Goal: Task Accomplishment & Management: Manage account settings

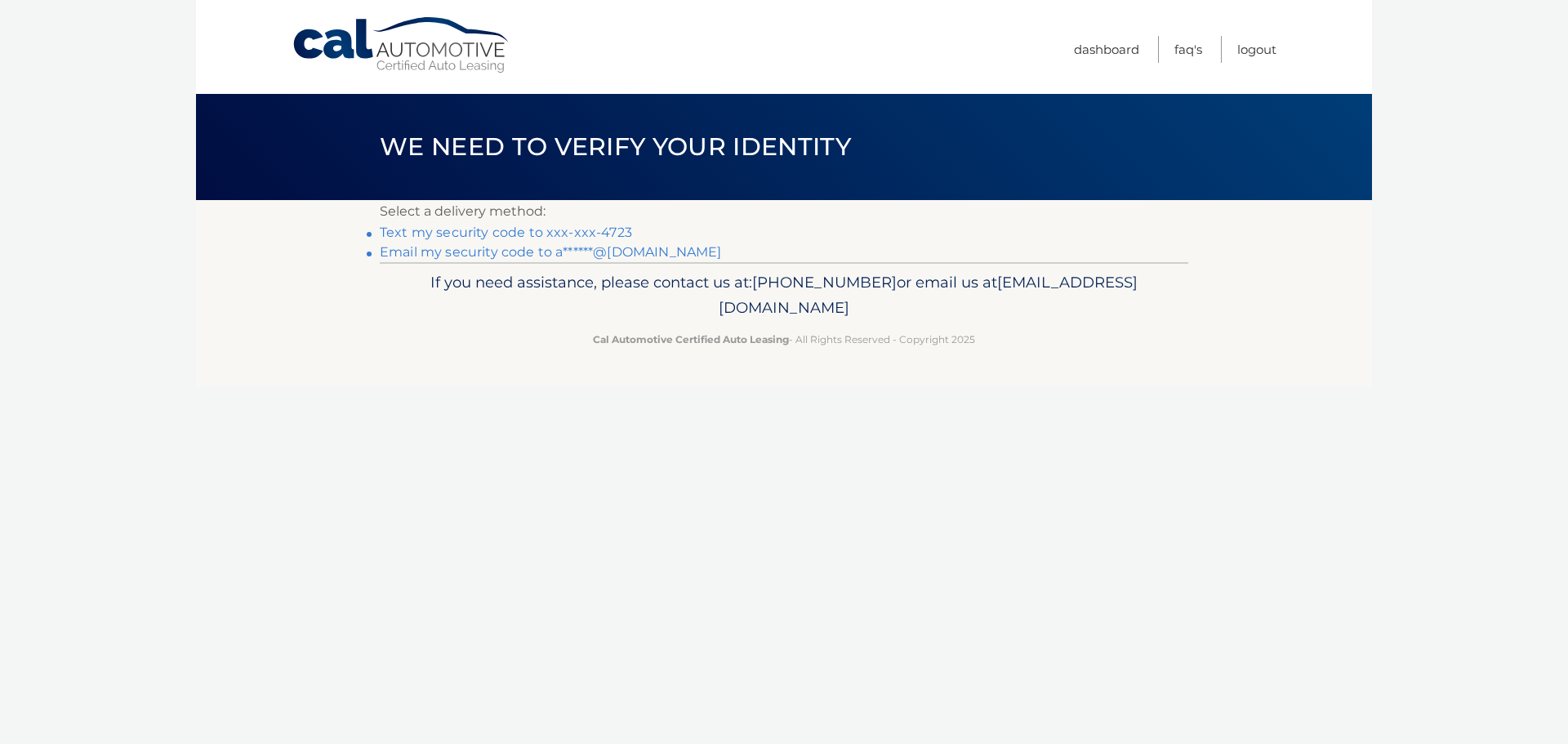
click at [547, 229] on link "Text my security code to xxx-xxx-4723" at bounding box center [506, 232] width 252 height 15
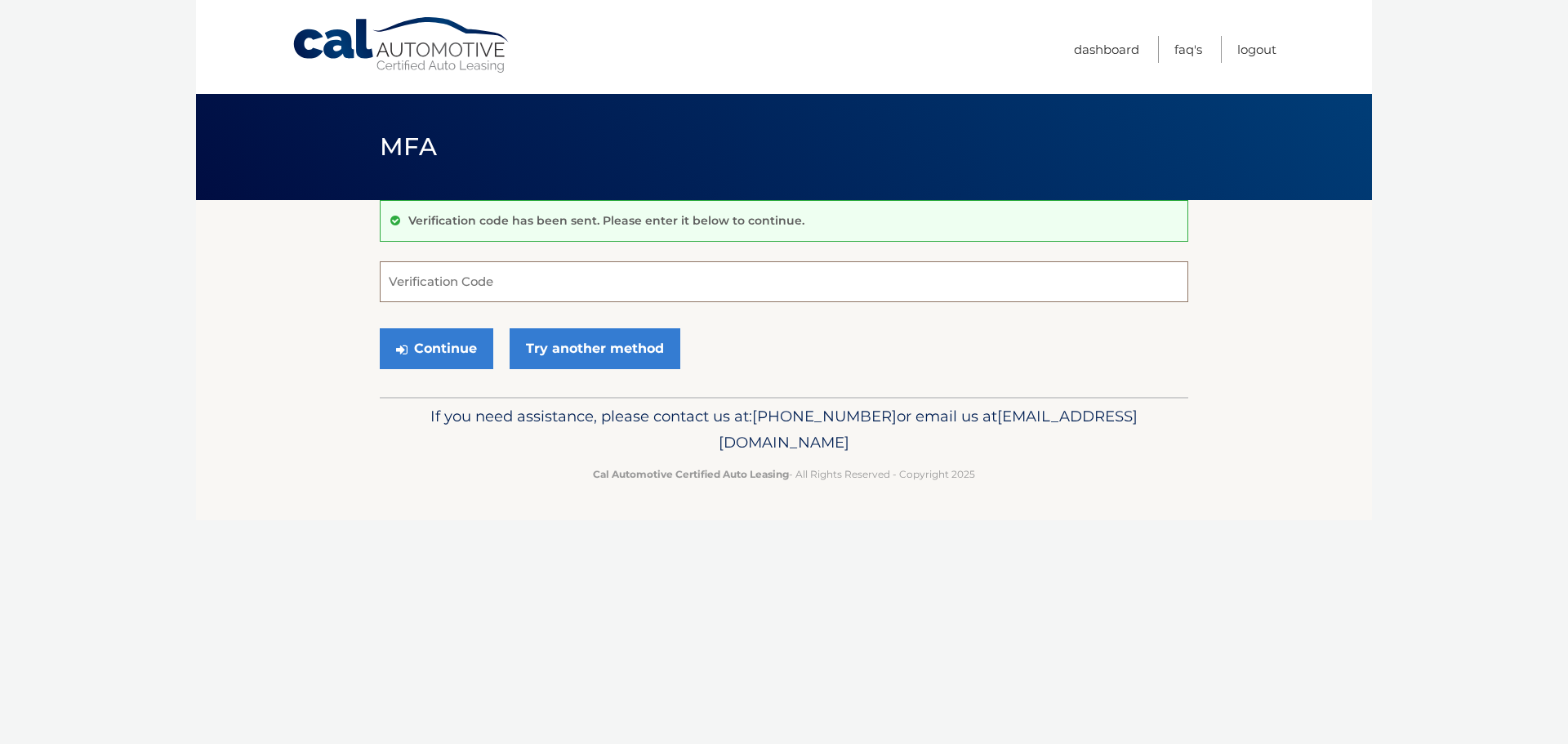
click at [489, 280] on input "Verification Code" at bounding box center [784, 282] width 809 height 41
type input "005187"
click at [462, 342] on button "Continue" at bounding box center [437, 349] width 114 height 41
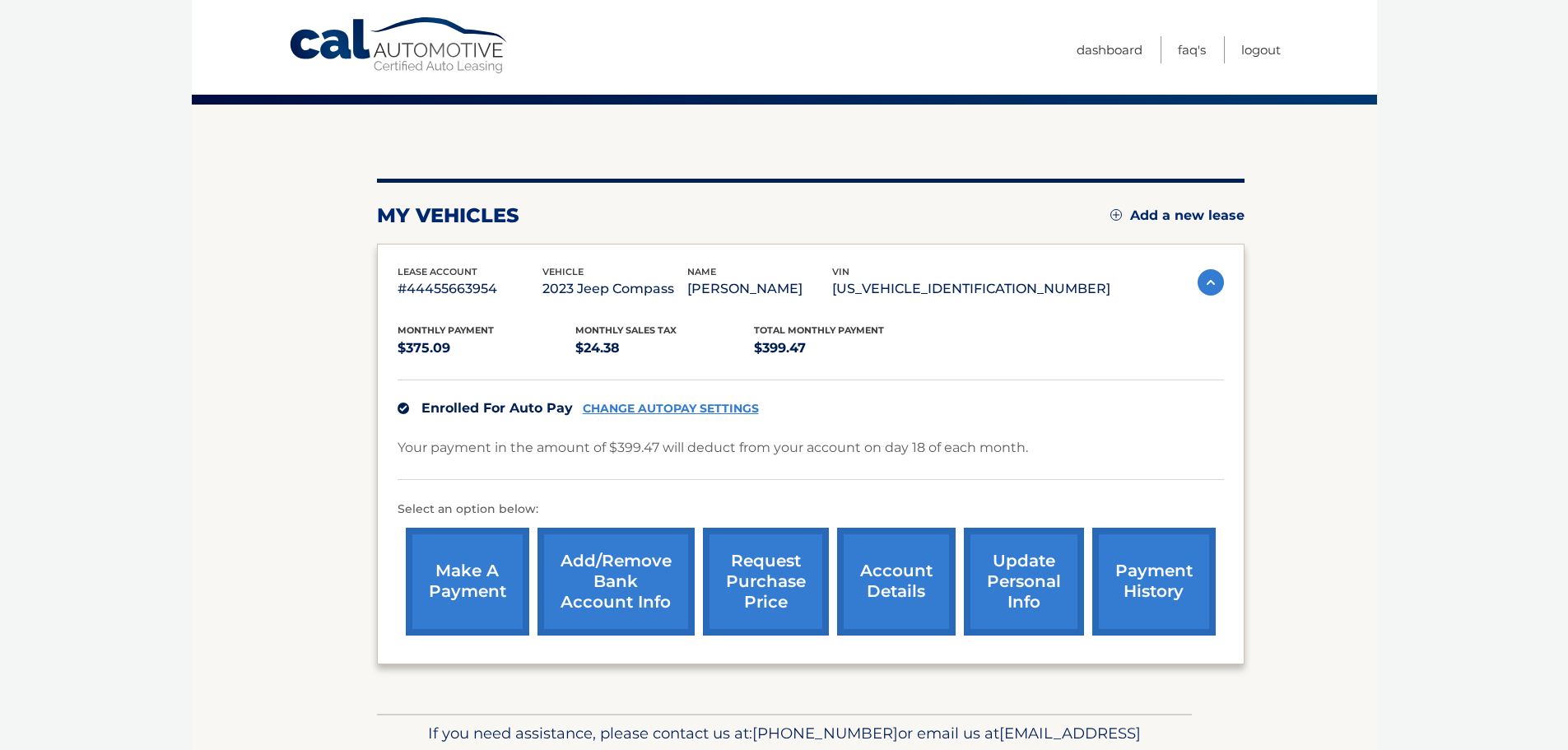
scroll to position [137, 0]
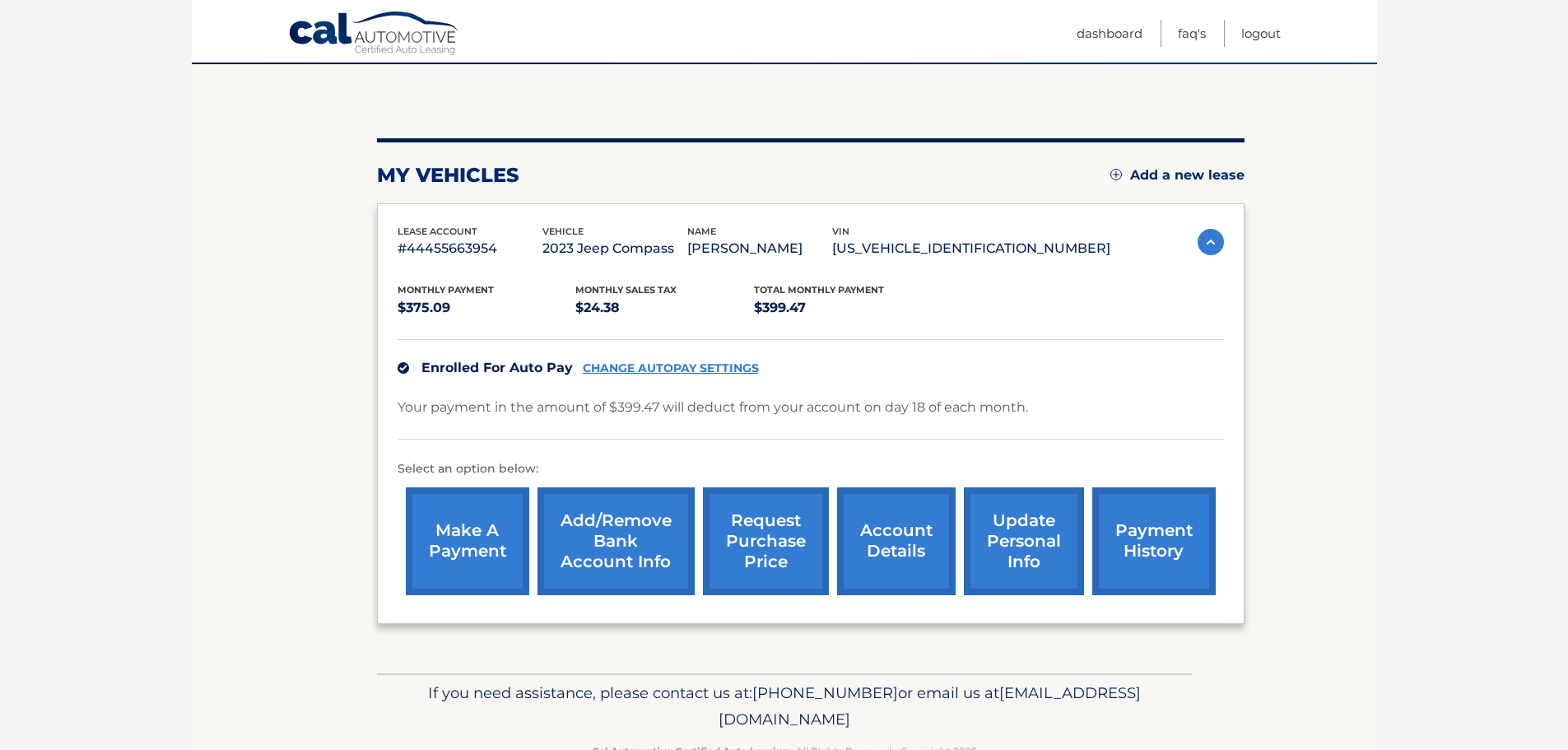
click at [615, 547] on link "Add/Remove bank account info" at bounding box center [616, 540] width 157 height 108
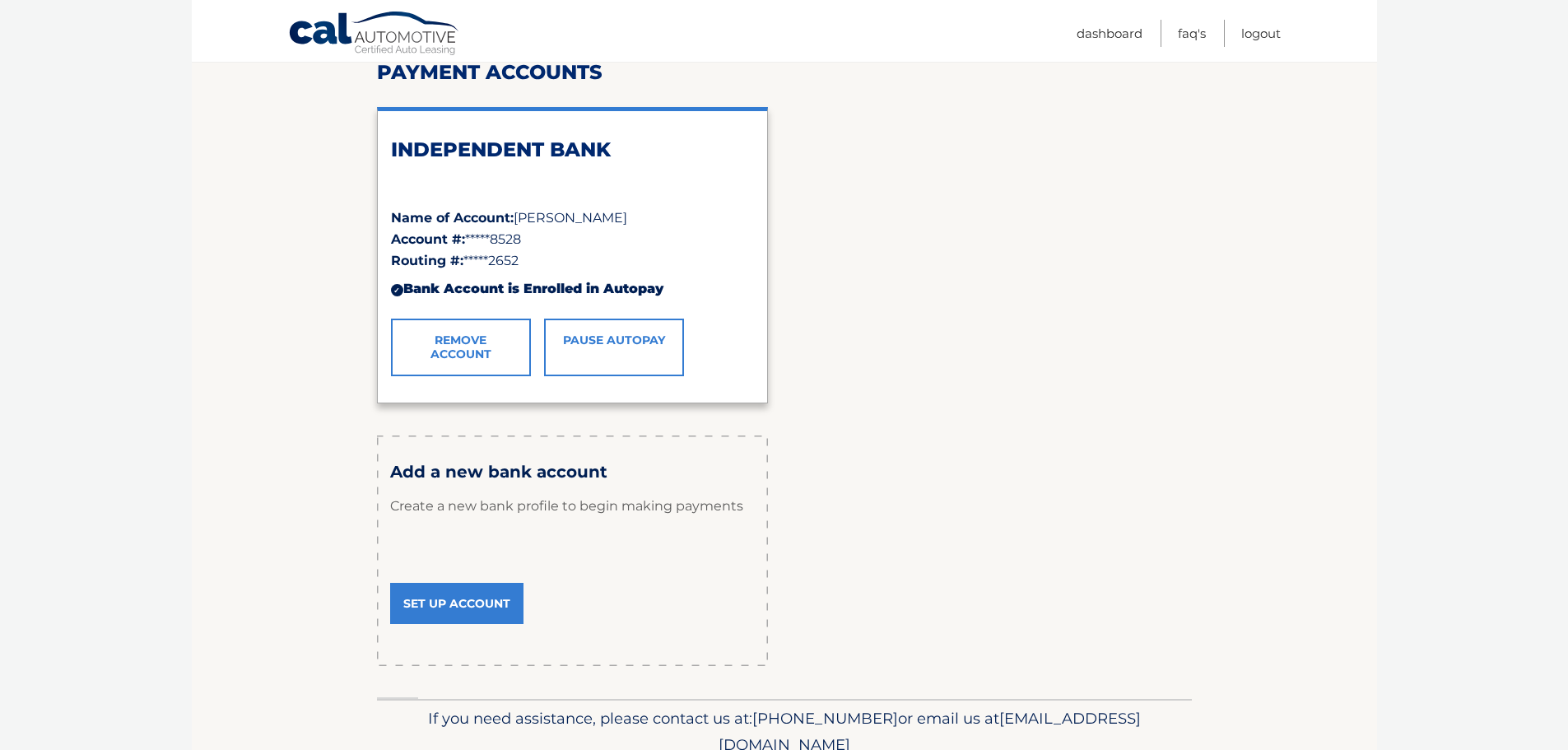
scroll to position [274, 0]
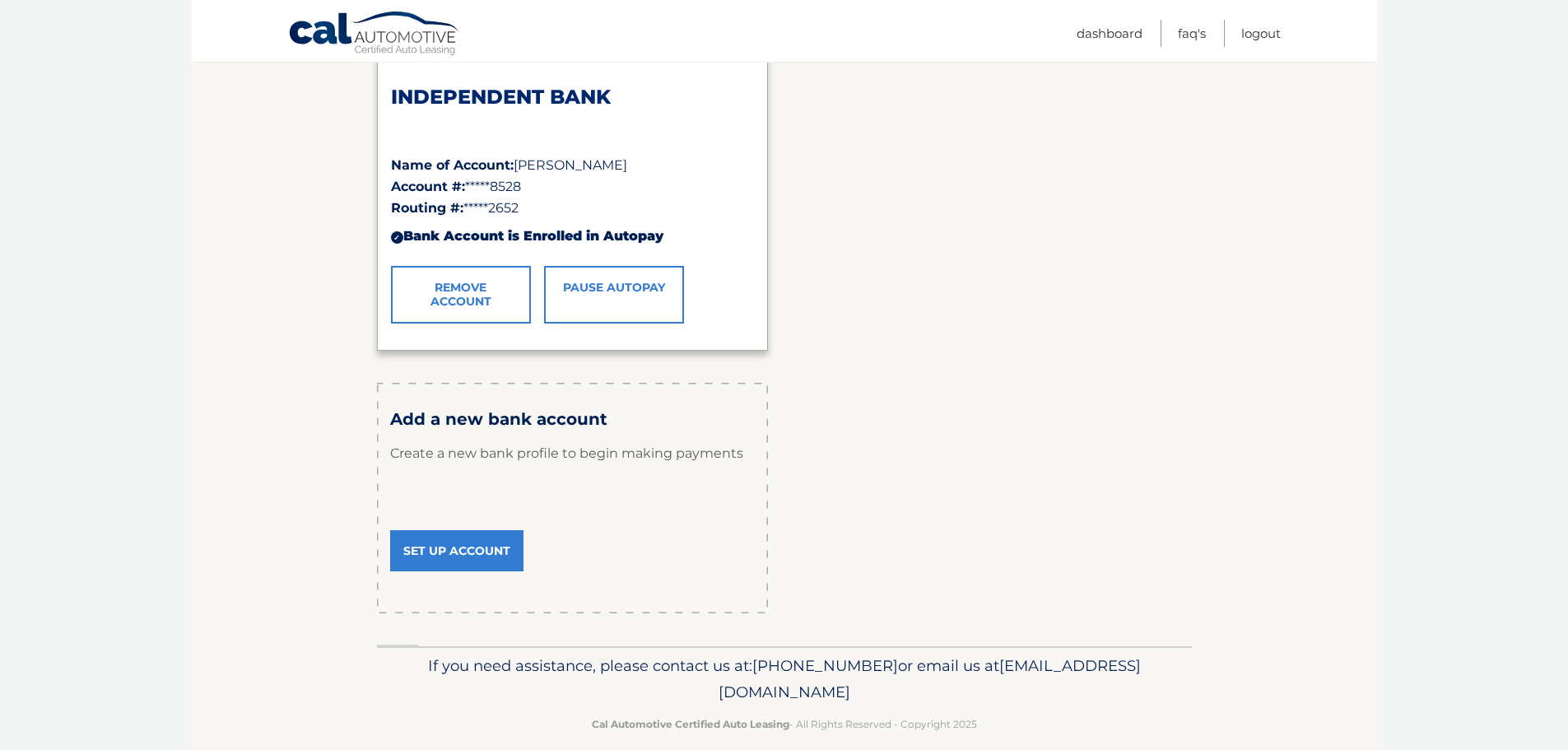
click at [464, 540] on link "Set Up Account" at bounding box center [457, 551] width 134 height 42
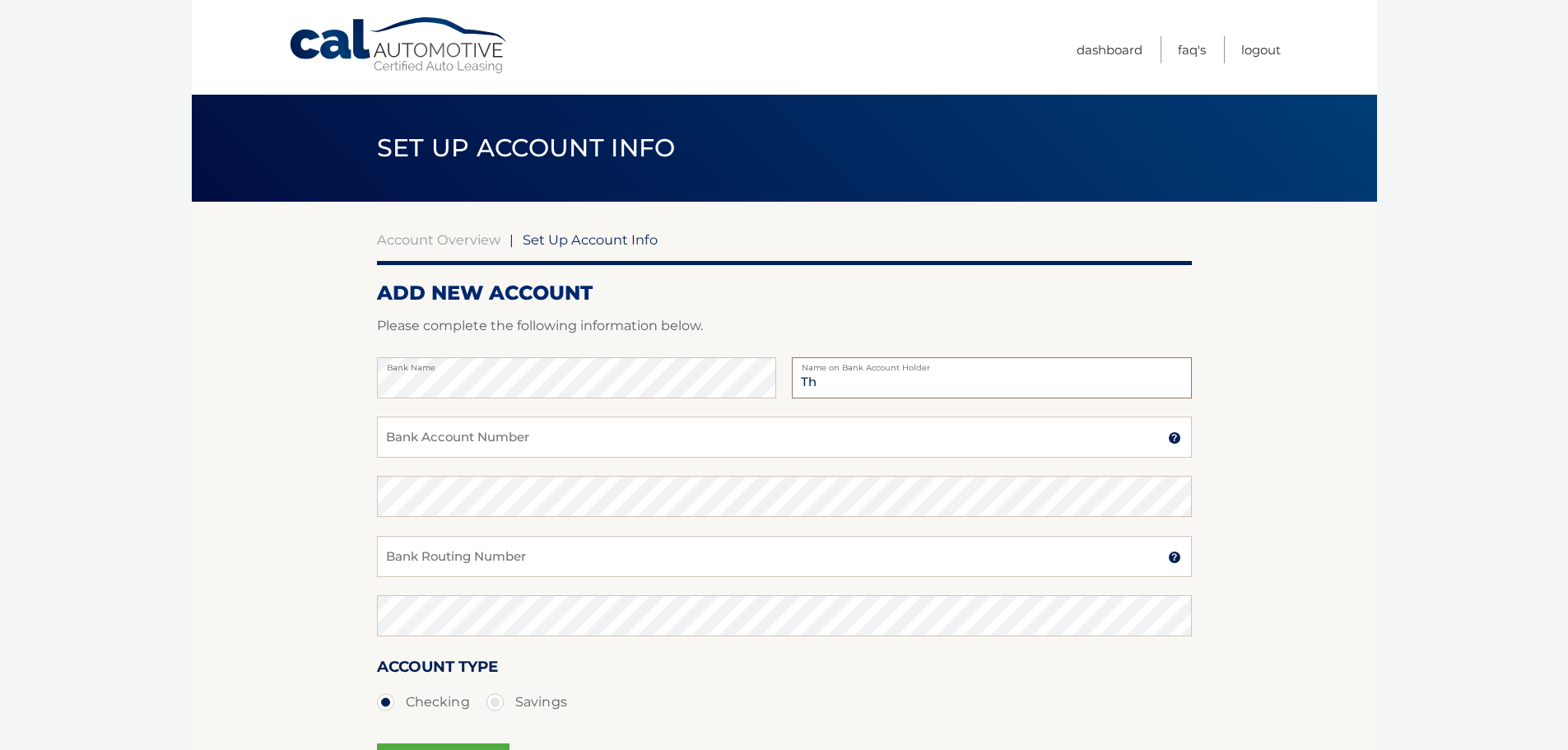
type input "T"
type input "[PERSON_NAME]"
click at [626, 456] on input "Bank Account Number" at bounding box center [784, 437] width 815 height 42
type input "7999490779"
click at [583, 545] on input "Bank Routing Number" at bounding box center [784, 557] width 815 height 42
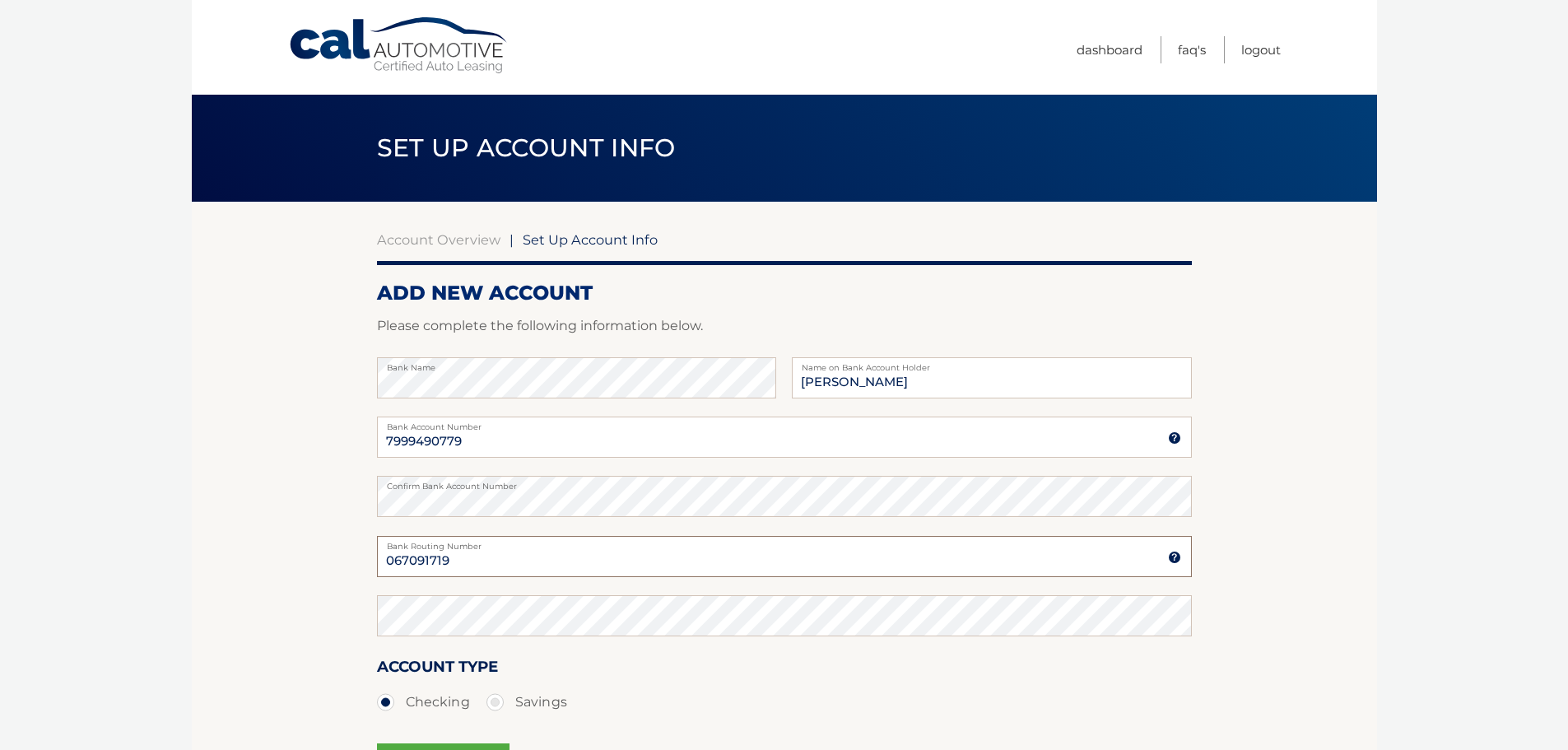
type input "067091719"
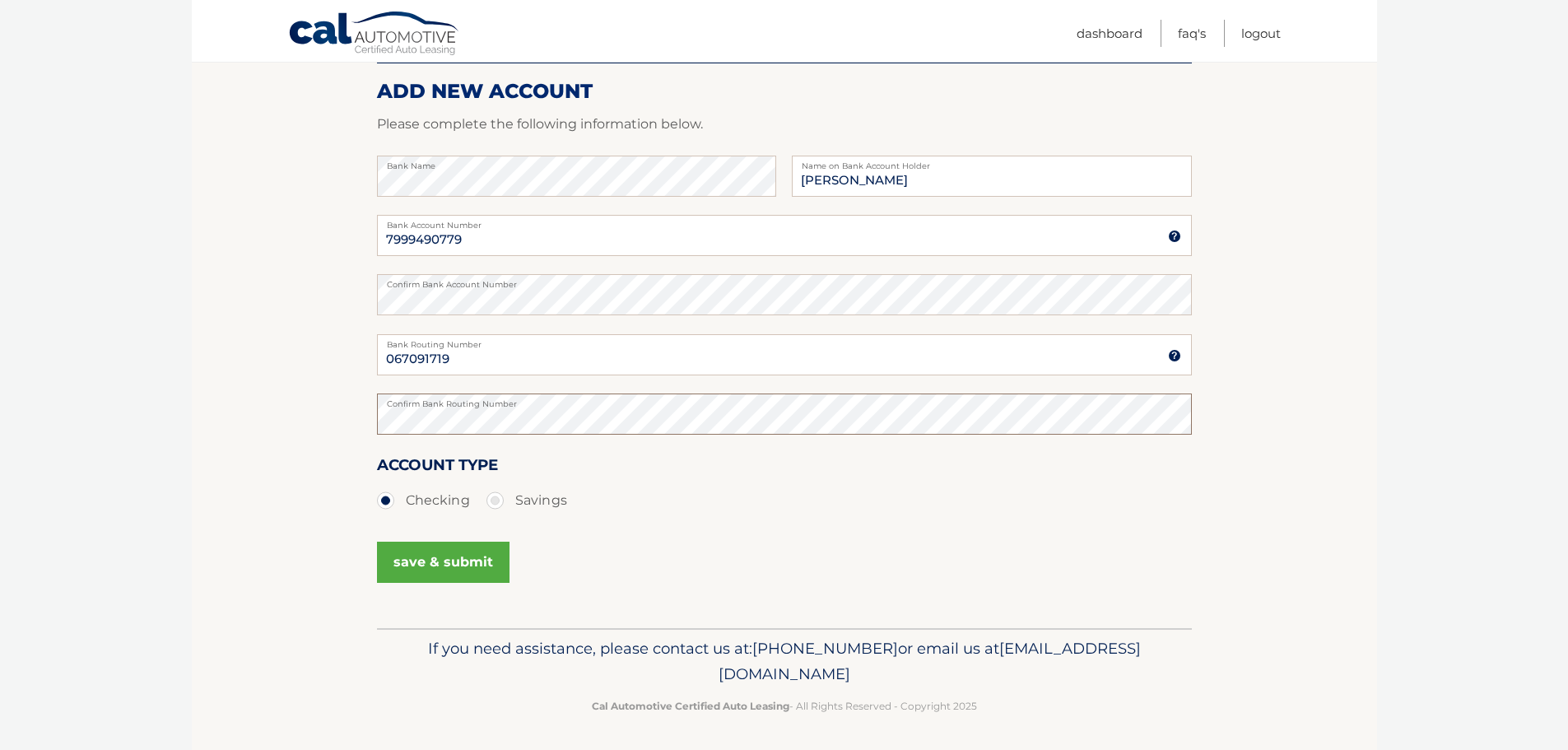
scroll to position [205, 0]
click at [460, 552] on button "save & submit" at bounding box center [443, 559] width 133 height 42
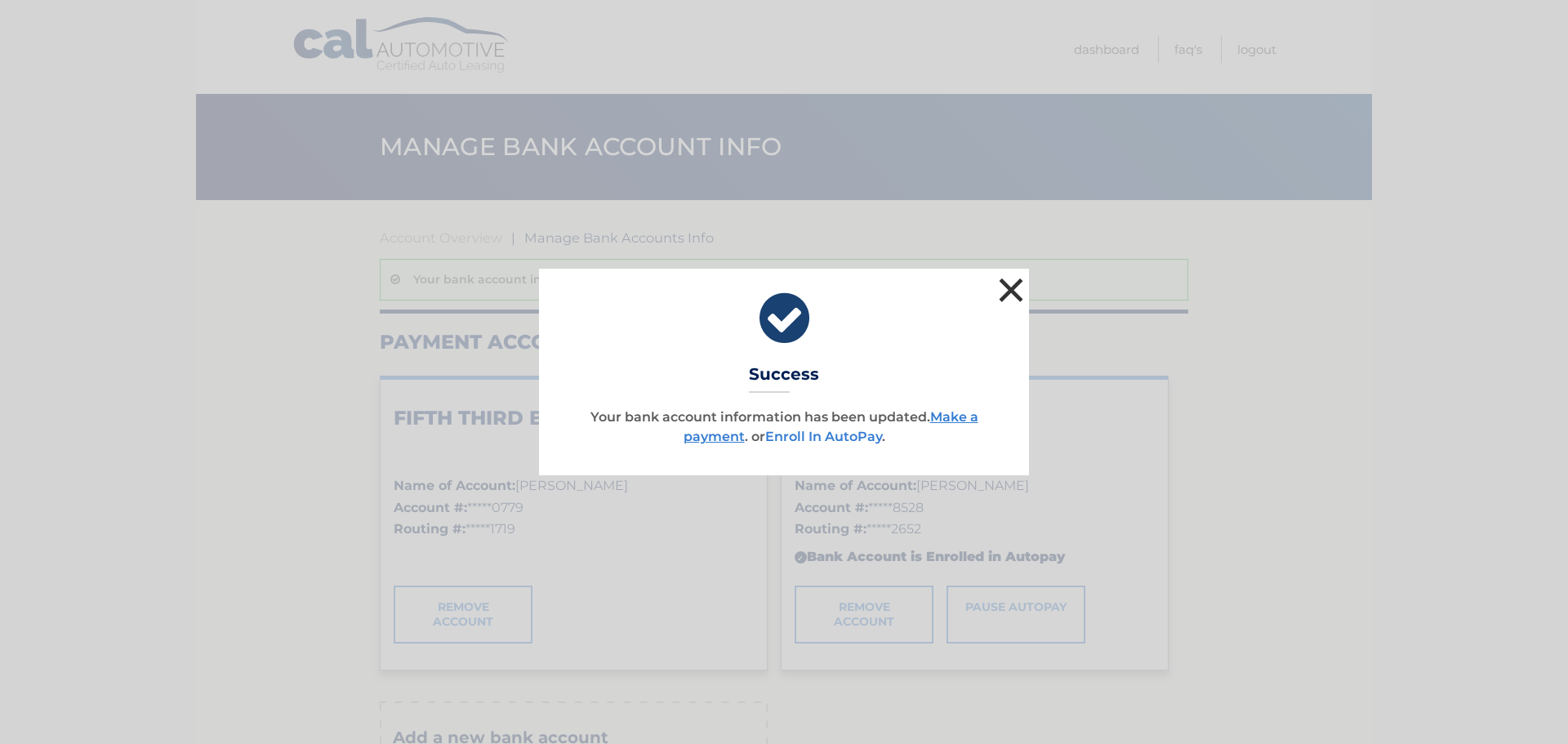
drag, startPoint x: 1008, startPoint y: 287, endPoint x: 833, endPoint y: 433, distance: 227.9
click at [893, 412] on div "× Success Your bank account information has been updated. Make a payment . or E…" at bounding box center [784, 372] width 490 height 206
click at [829, 432] on link "Enroll In AutoPay" at bounding box center [824, 436] width 117 height 15
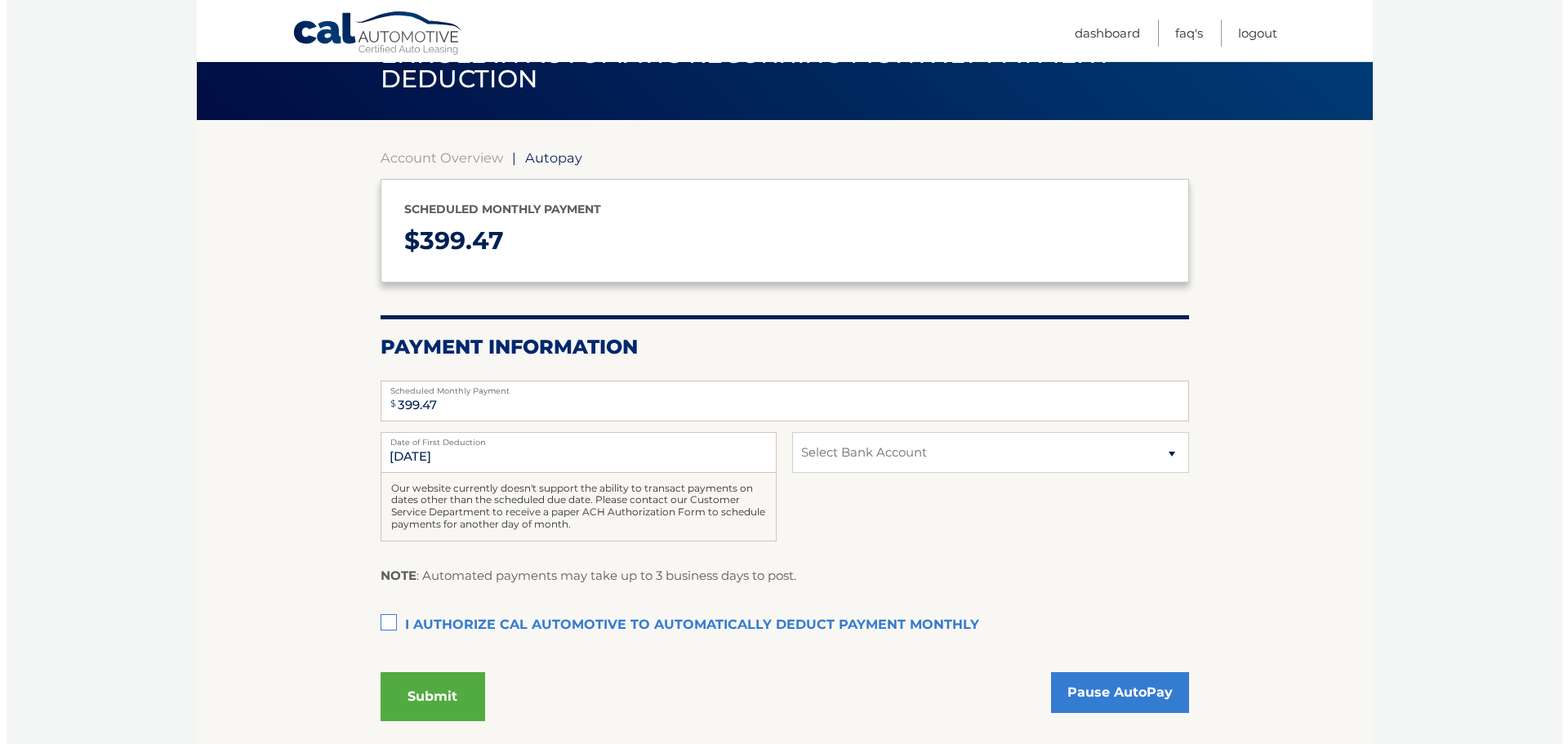
scroll to position [136, 0]
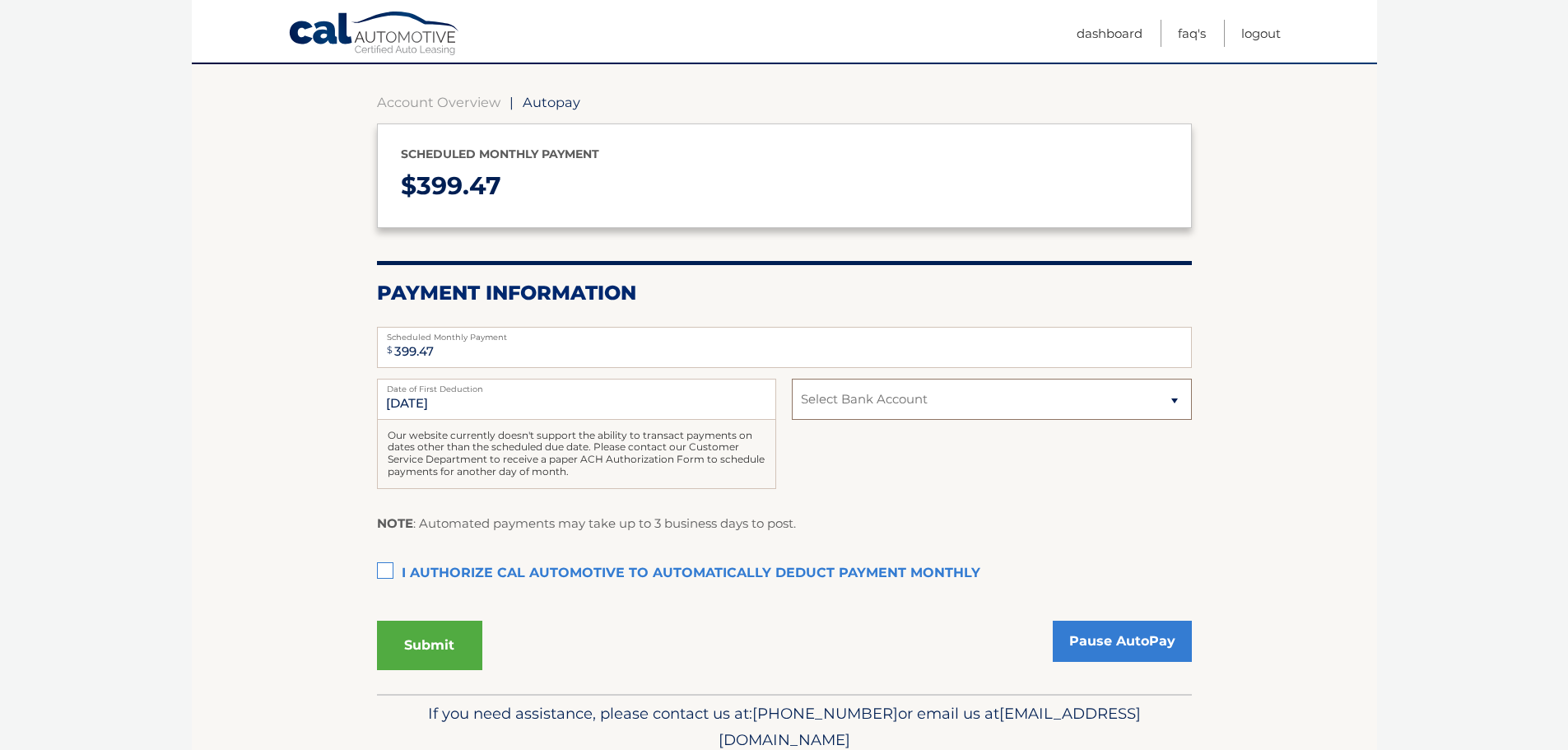
click at [1174, 394] on select "Select Bank Account Checking FIFTH THIRD BANK *****0779 Checking INDEPENDENT BA…" at bounding box center [991, 399] width 399 height 42
select select "NzYwZjkxOTktYzA4Yi00NDAxLWI0NTYtODVkNGZkODRmMDA4"
click at [792, 379] on select "Select Bank Account Checking FIFTH THIRD BANK *****0779 Checking INDEPENDENT BA…" at bounding box center [991, 399] width 399 height 42
click at [389, 573] on label "I authorize cal automotive to automatically deduct payment monthly This checkbo…" at bounding box center [784, 574] width 815 height 33
click at [0, 0] on input "I authorize cal automotive to automatically deduct payment monthly This checkbo…" at bounding box center [0, 0] width 0 height 0
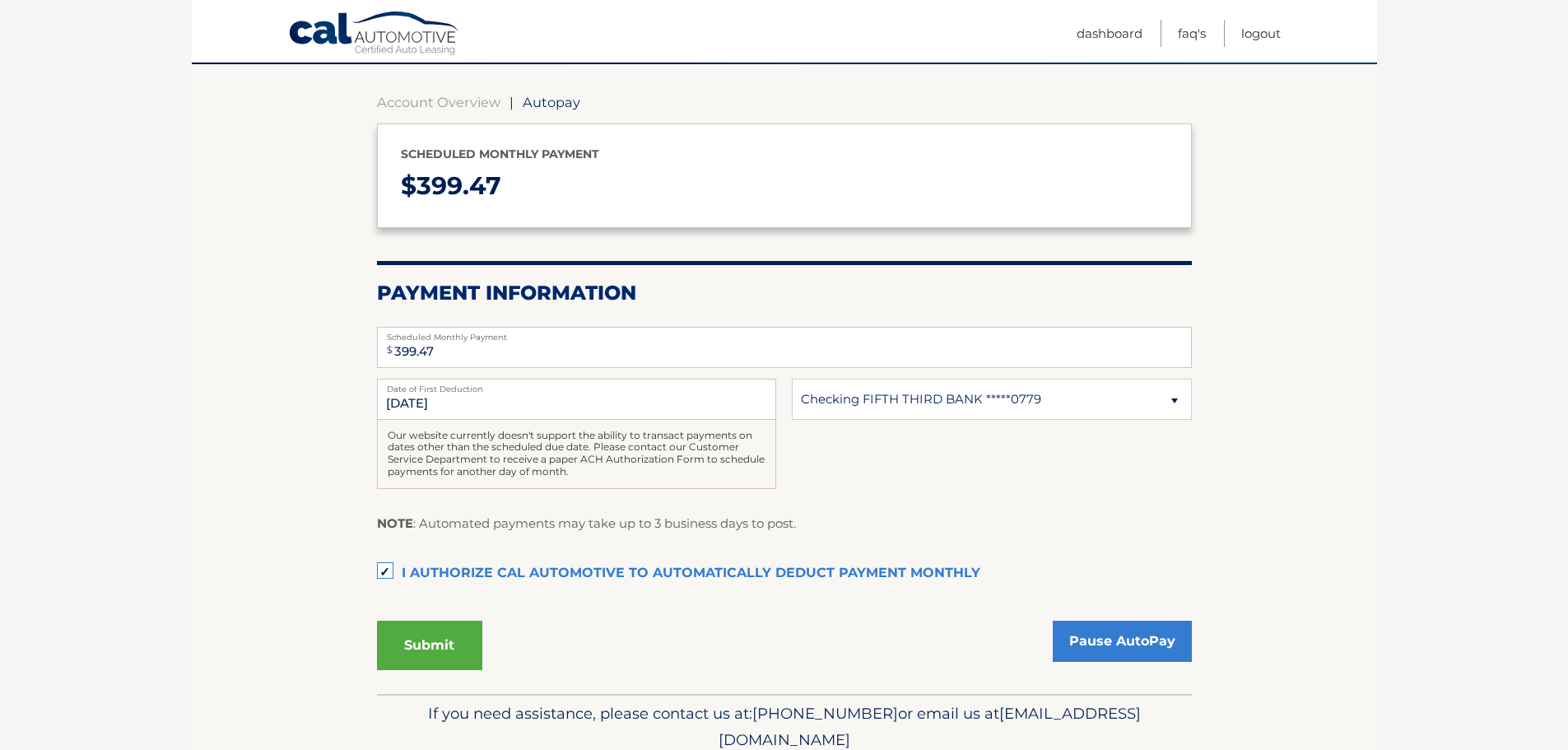
click at [433, 644] on button "Submit" at bounding box center [429, 645] width 106 height 50
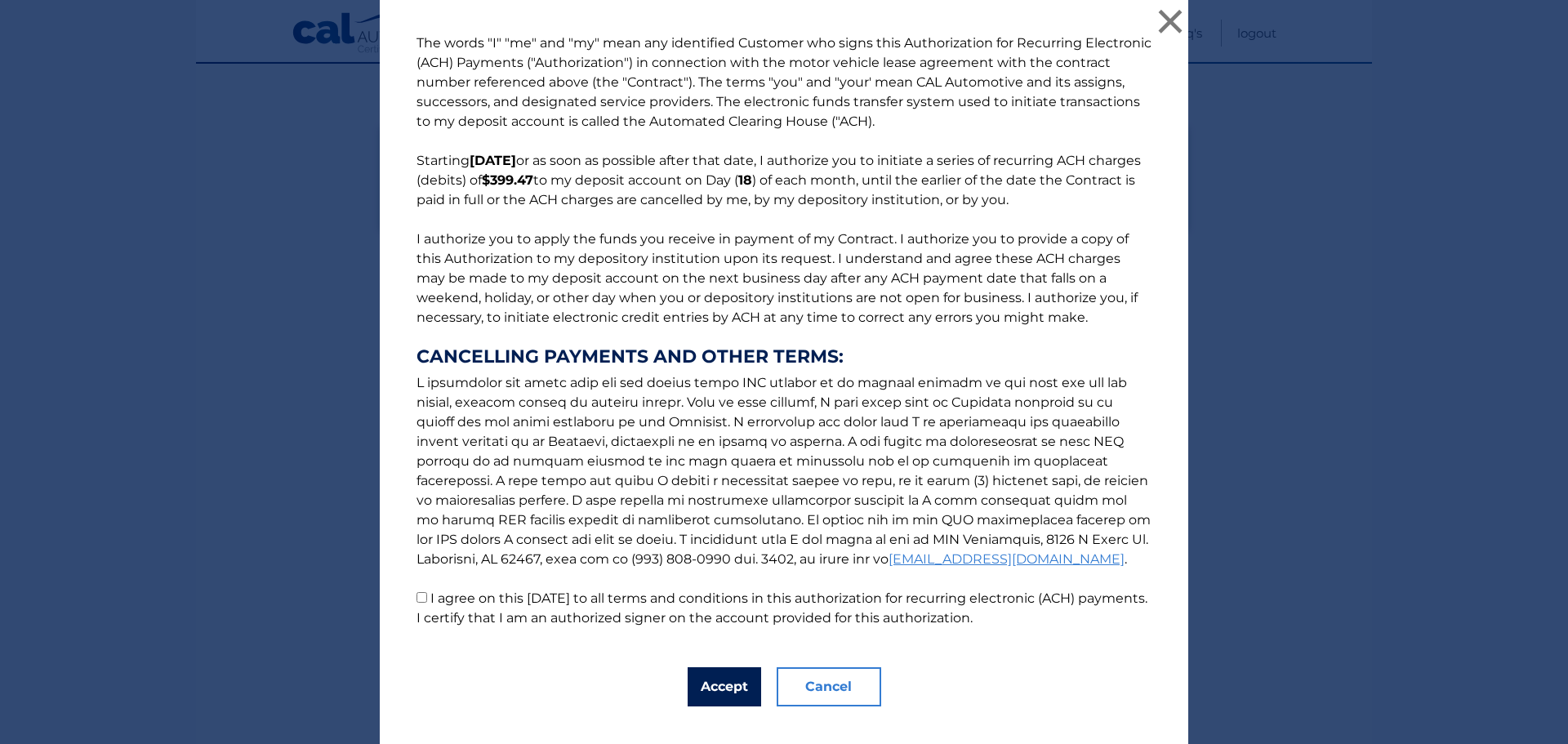
click at [706, 686] on button "Accept" at bounding box center [724, 687] width 74 height 39
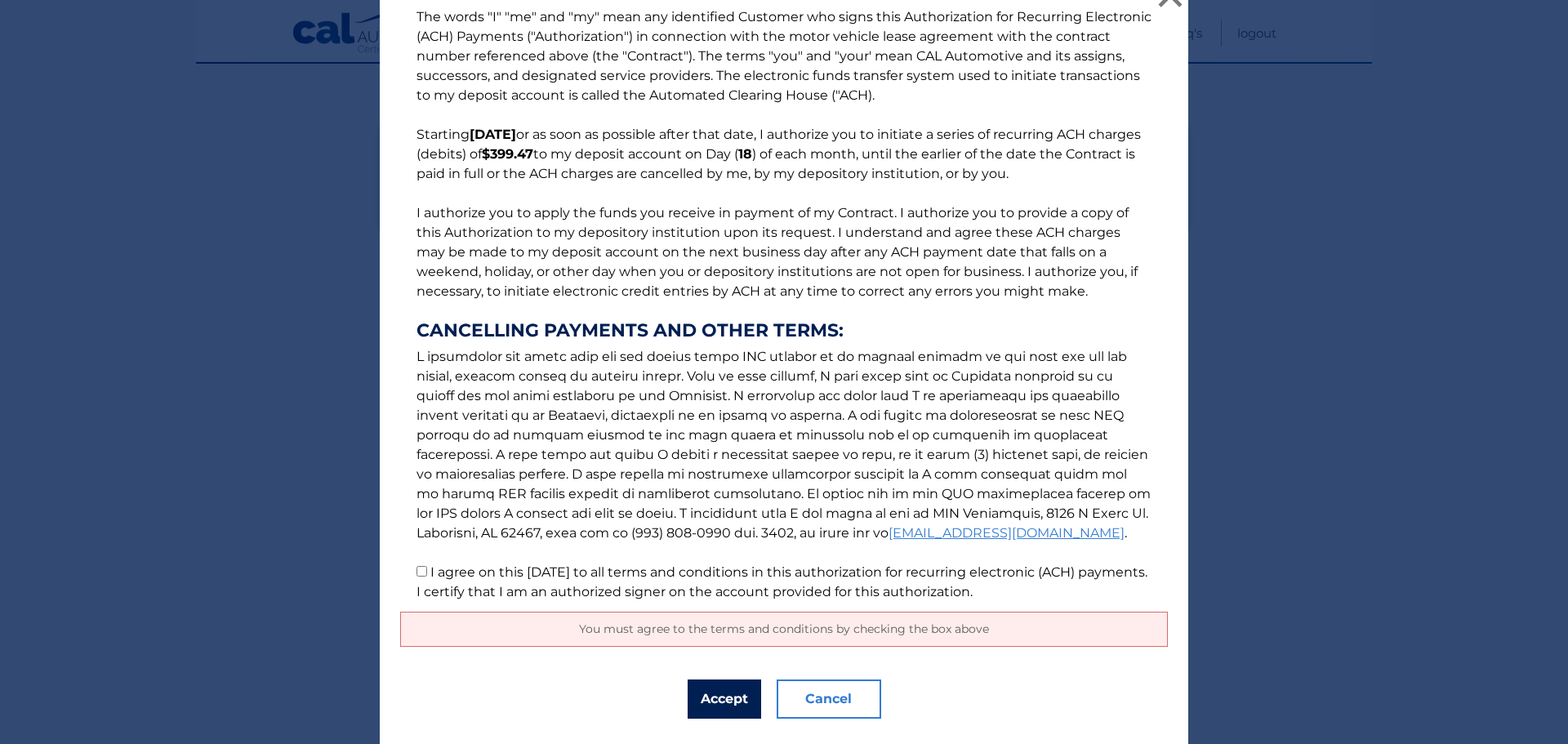
scroll to position [66, 0]
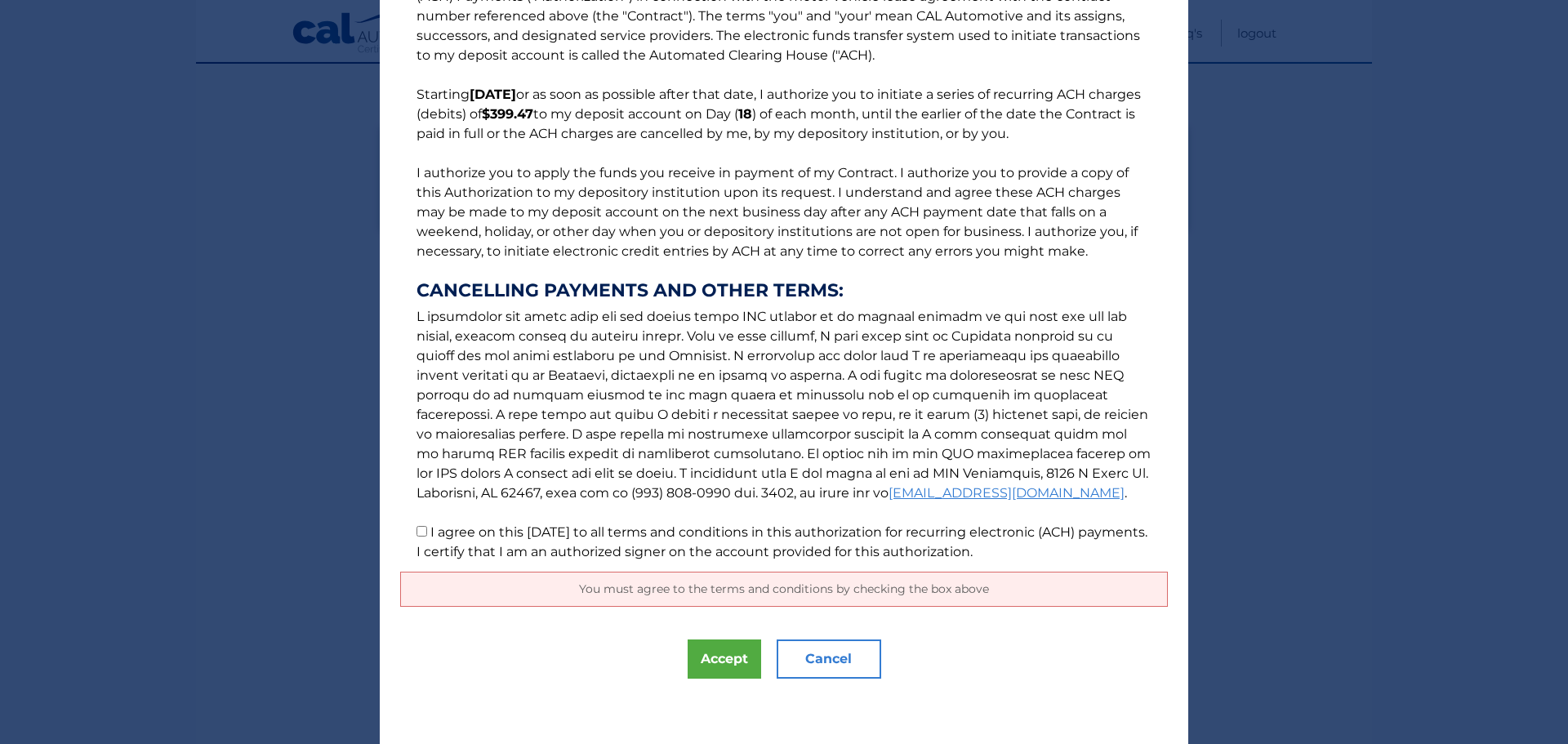
click at [414, 537] on p "The words "I" "me" and "my" mean any identified Customer who signs this Authori…" at bounding box center [784, 264] width 767 height 594
click at [421, 530] on p "The words "I" "me" and "my" mean any identified Customer who signs this Authori…" at bounding box center [784, 264] width 767 height 594
click at [417, 532] on input "I agree on this 09/13/2025 to all terms and conditions in this authorization fo…" at bounding box center [422, 532] width 11 height 11
checkbox input "true"
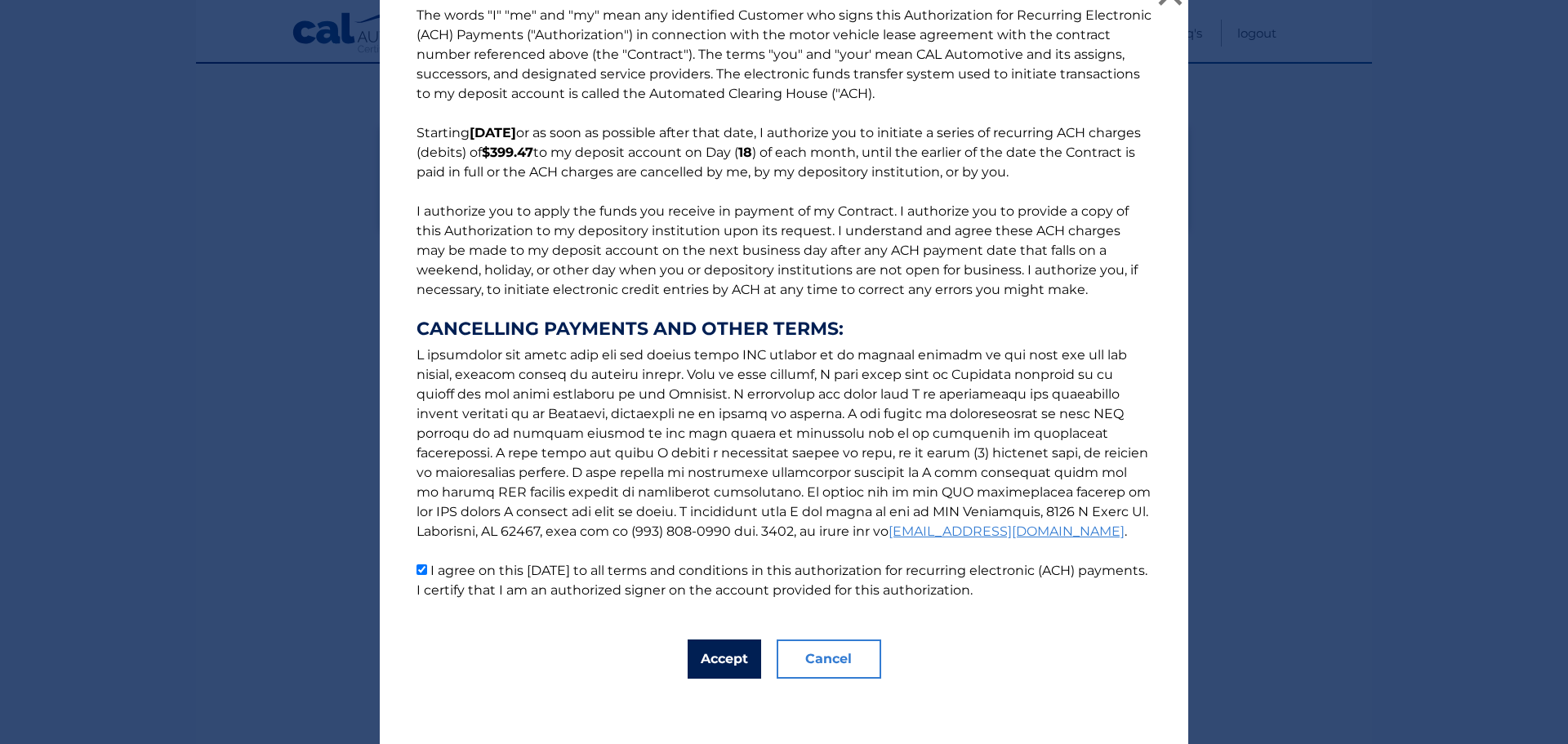
click at [718, 649] on button "Accept" at bounding box center [724, 659] width 74 height 39
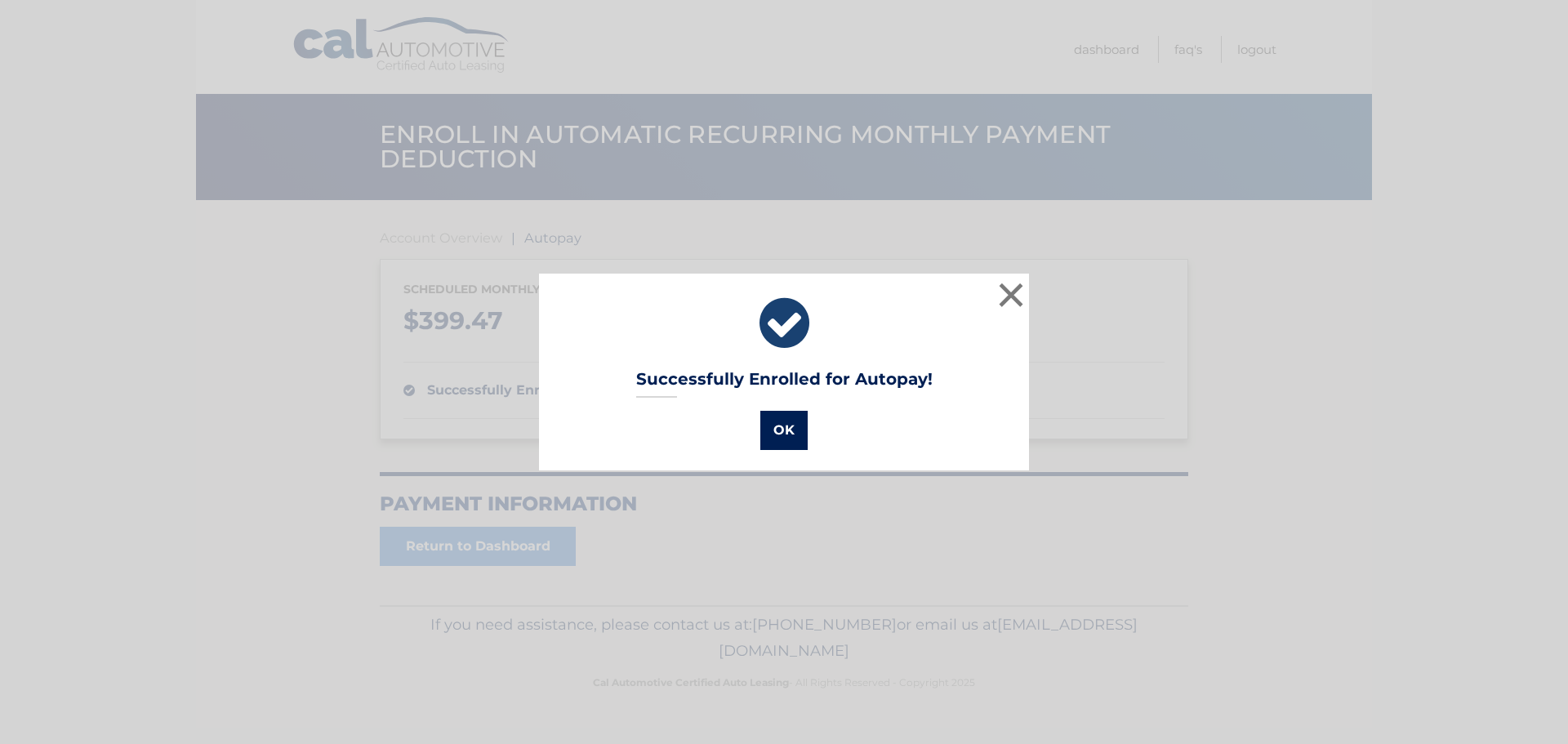
click at [775, 434] on button "OK" at bounding box center [784, 430] width 48 height 39
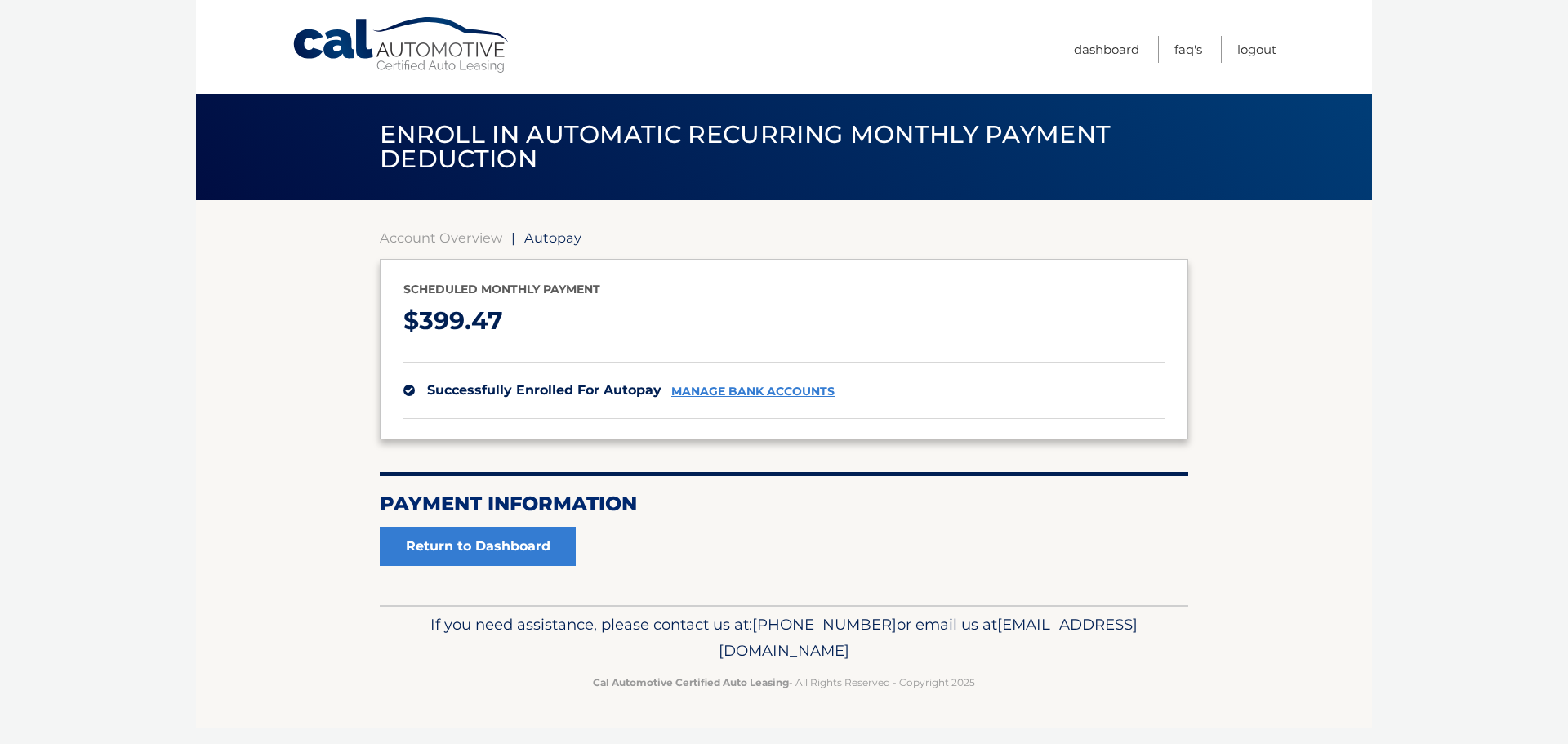
click at [786, 390] on link "manage bank accounts" at bounding box center [753, 391] width 163 height 13
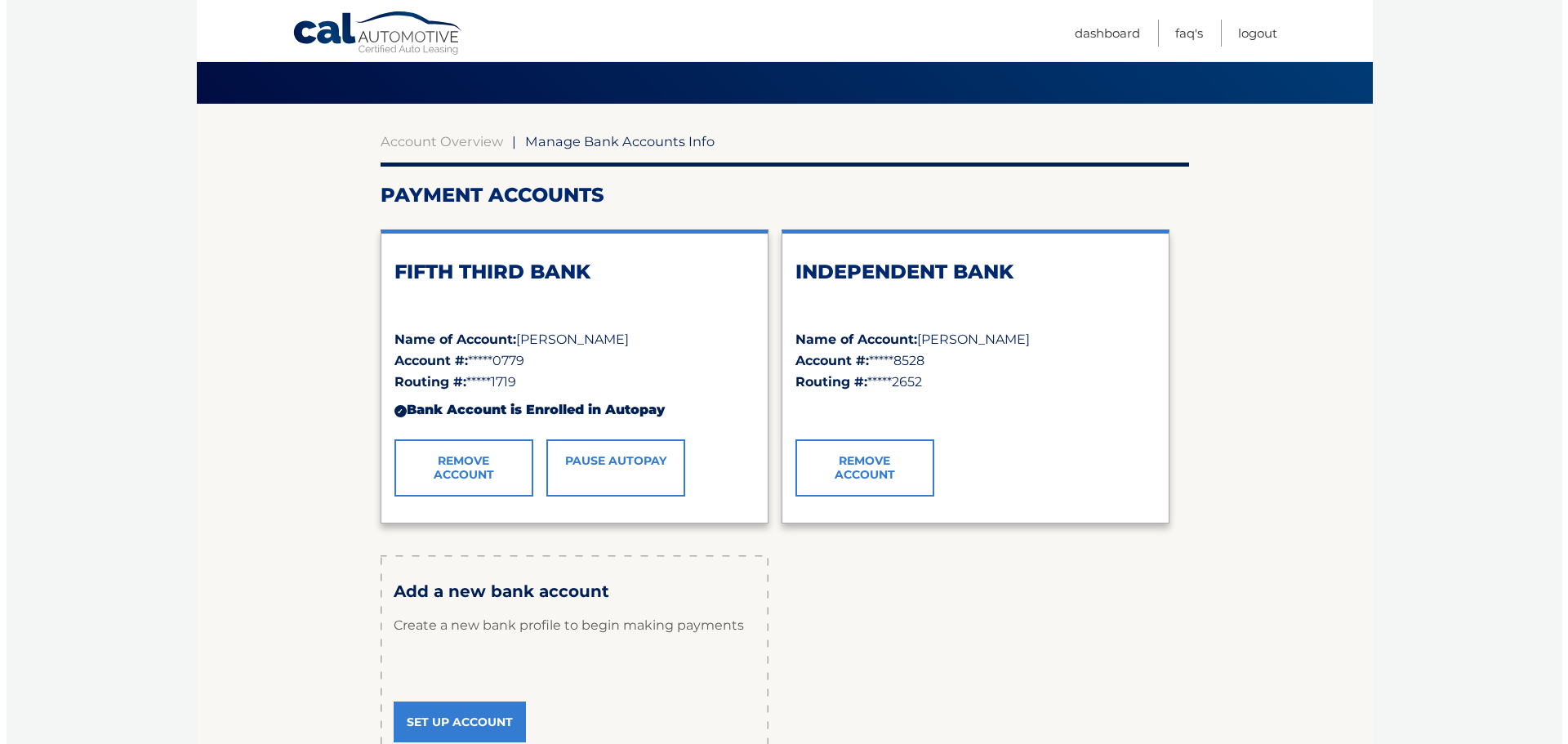
scroll to position [136, 0]
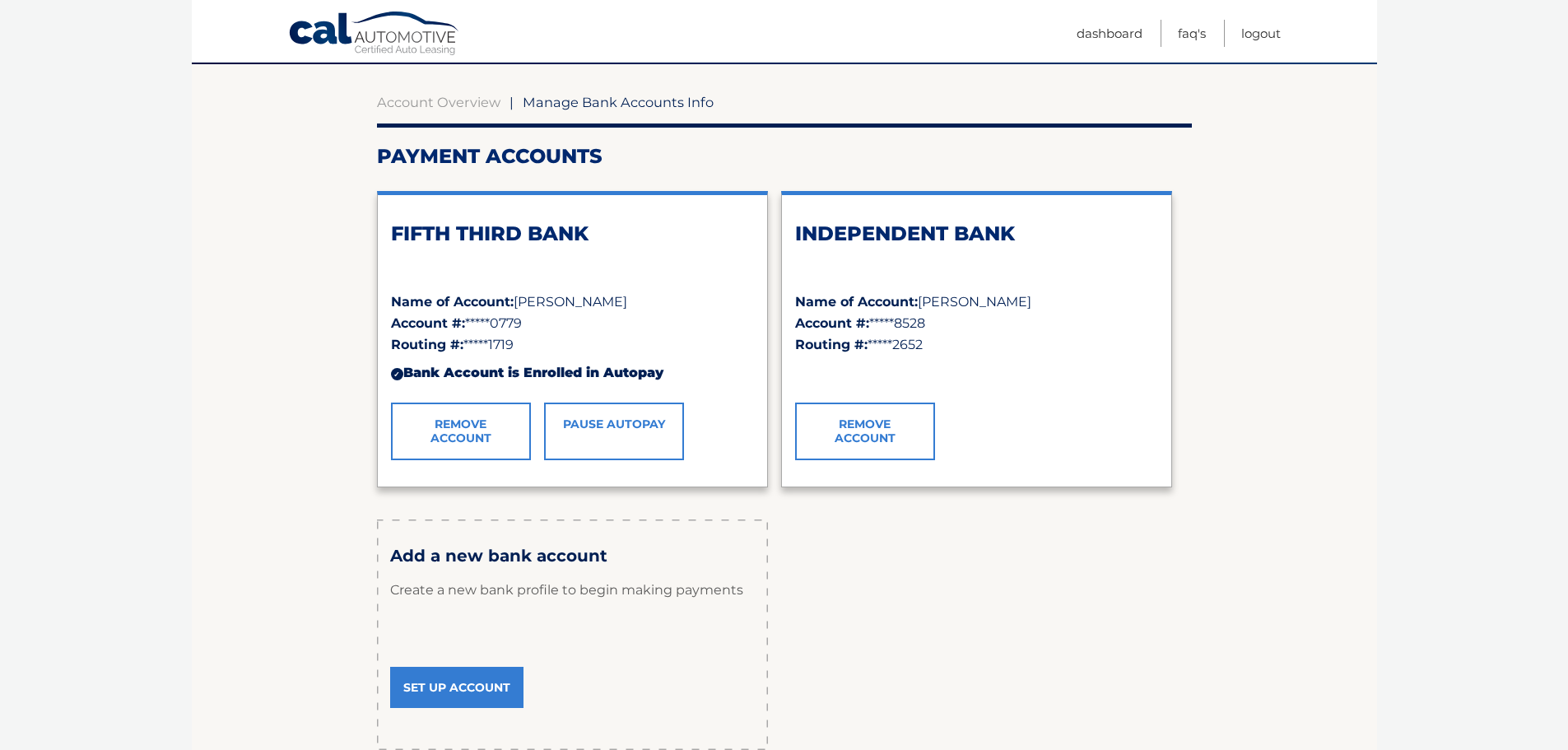
click at [874, 425] on link "Remove Account" at bounding box center [865, 431] width 140 height 58
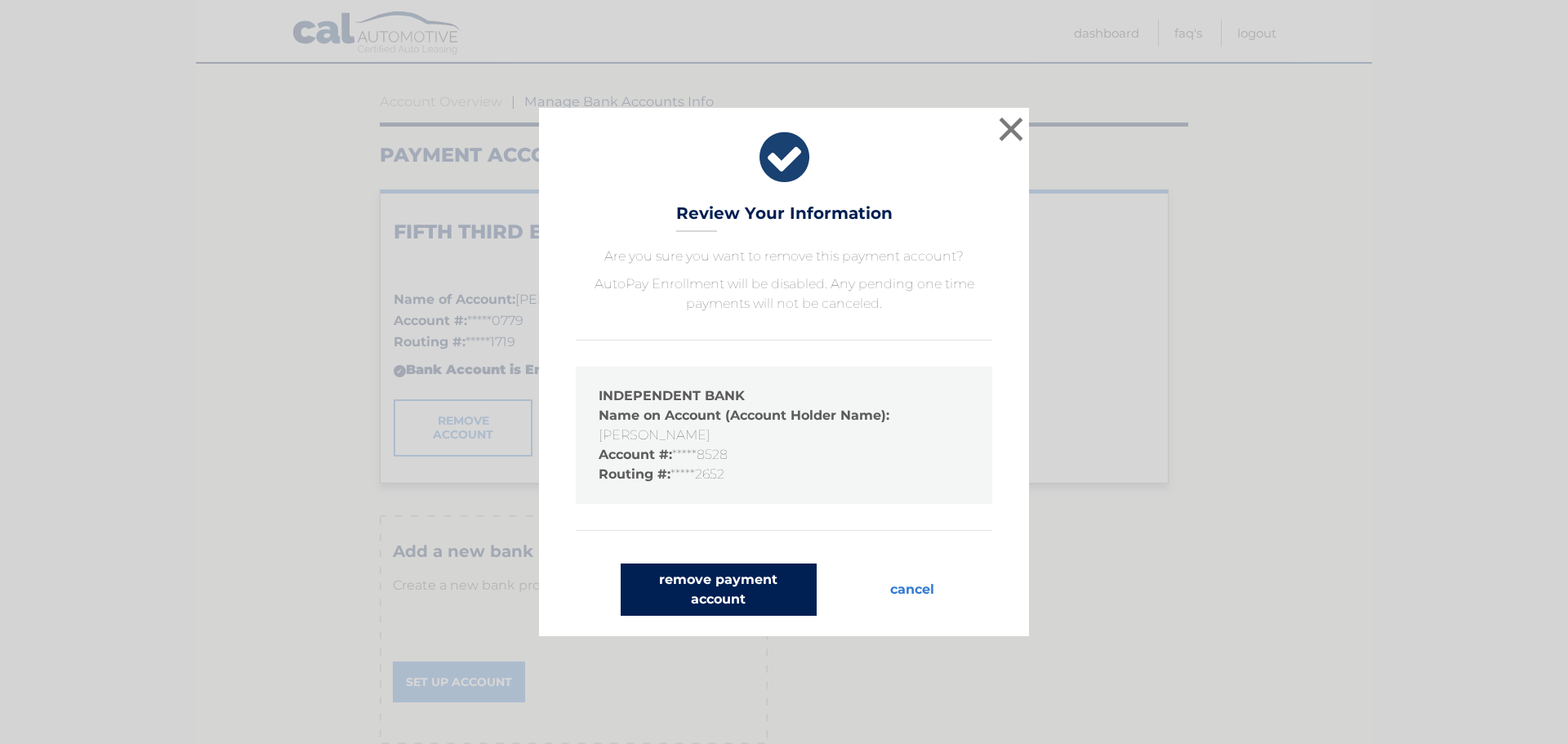
click at [731, 585] on button "remove payment account" at bounding box center [718, 590] width 196 height 52
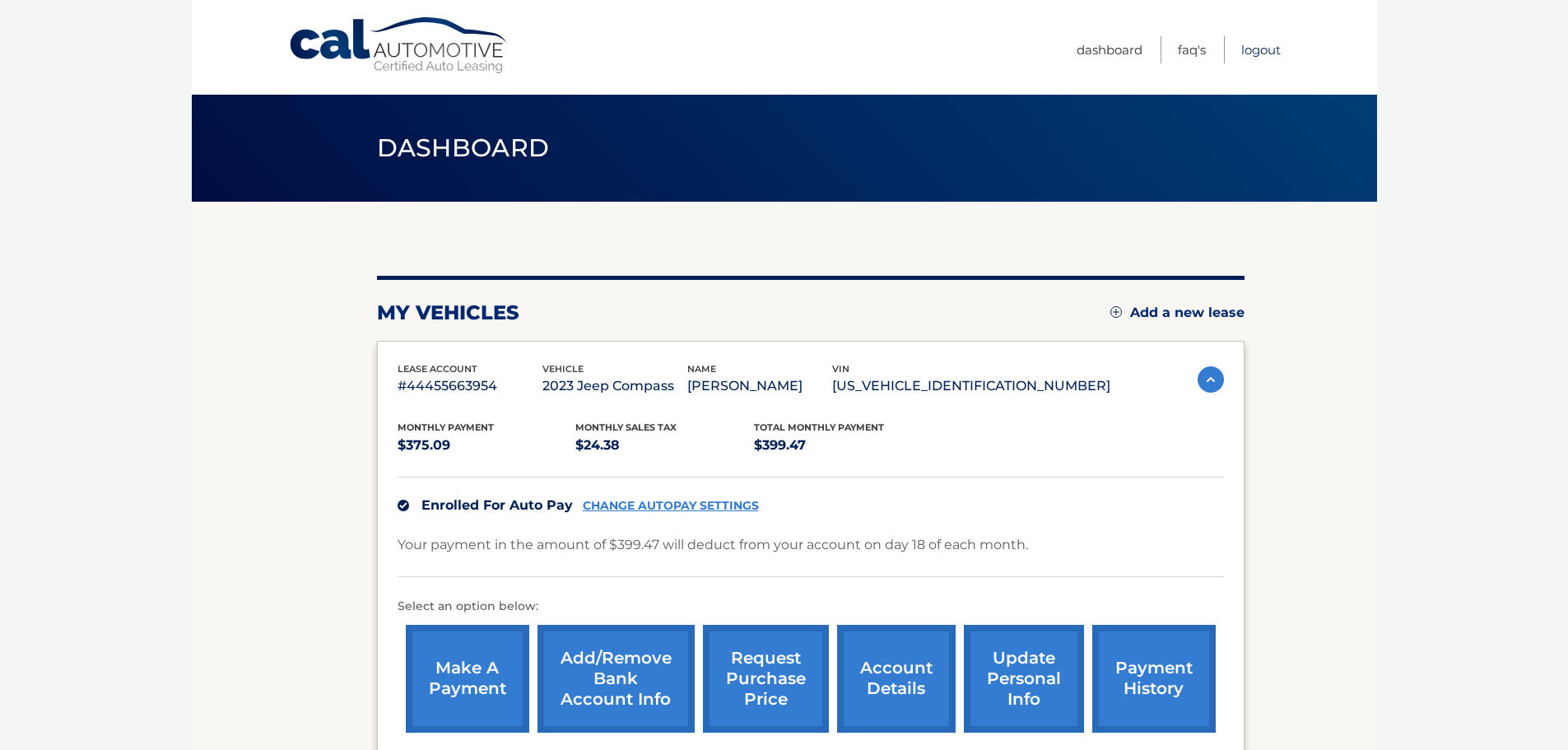
click at [1259, 44] on link "Logout" at bounding box center [1262, 50] width 40 height 27
